Goal: Find specific page/section: Find specific page/section

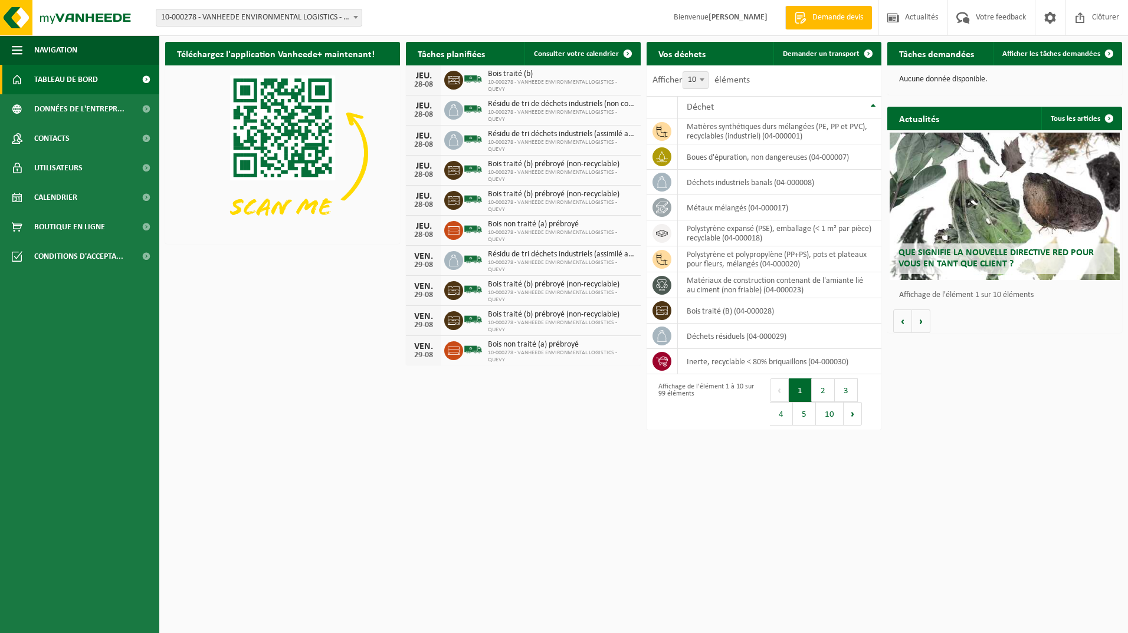
click at [68, 78] on span "Tableau de bord" at bounding box center [66, 79] width 64 height 29
click at [60, 255] on span "Conditions d'accepta..." at bounding box center [78, 256] width 89 height 29
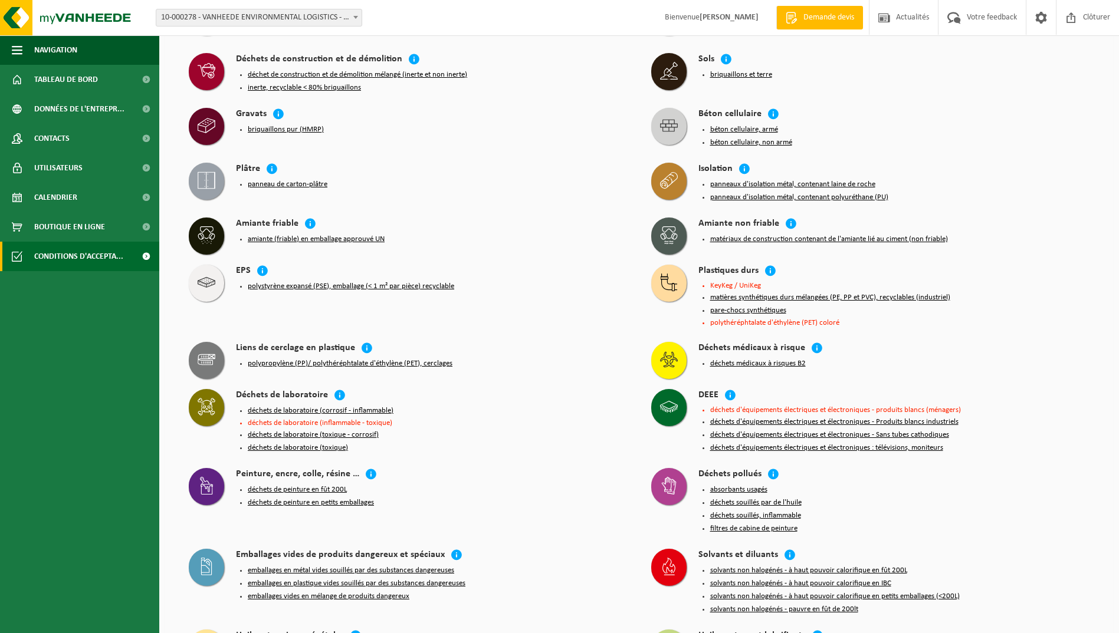
scroll to position [2549, 0]
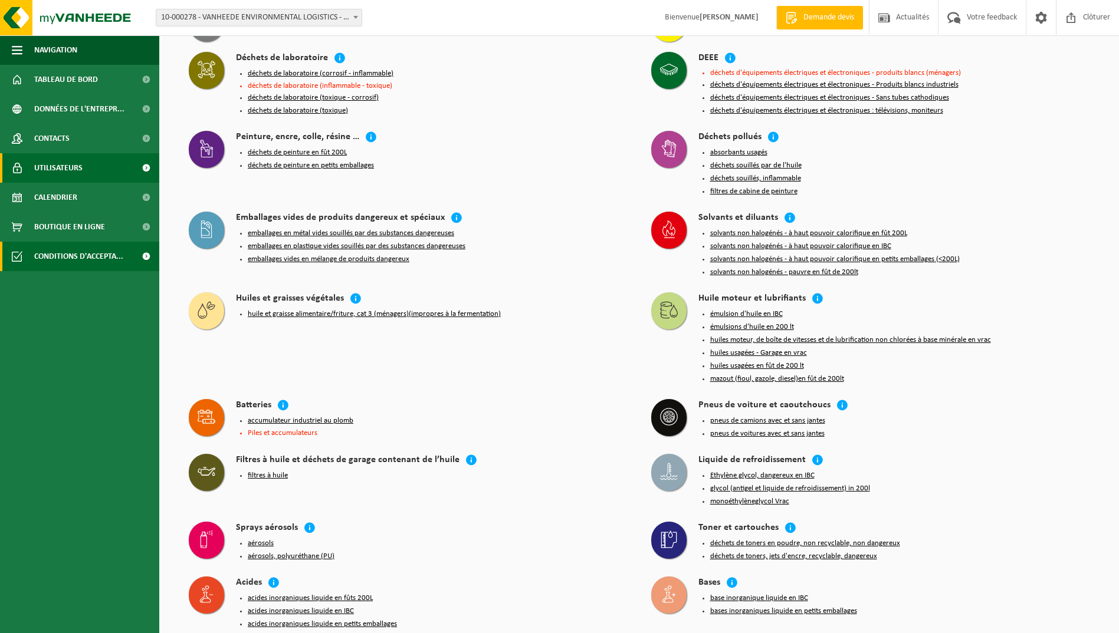
click at [53, 165] on span "Utilisateurs" at bounding box center [58, 167] width 48 height 29
